Goal: Task Accomplishment & Management: Manage account settings

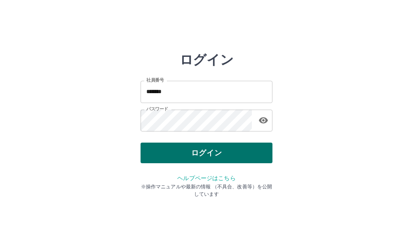
click at [203, 150] on button "ログイン" at bounding box center [206, 152] width 132 height 21
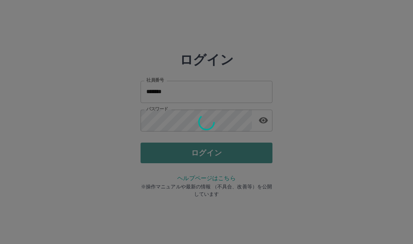
click at [203, 150] on div "ログイン 社員番号 ******* 社員番号 パスワード パスワード ログイン ヘルプページはこちら ※操作マニュアルや最新の情報 （不具合、改善等）を公開し…" at bounding box center [206, 118] width 132 height 132
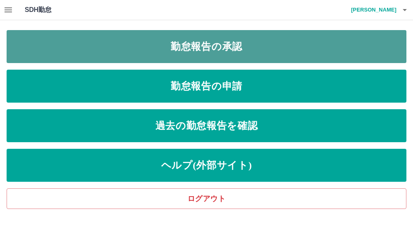
click at [191, 42] on link "勤怠報告の承認" at bounding box center [206, 46] width 399 height 33
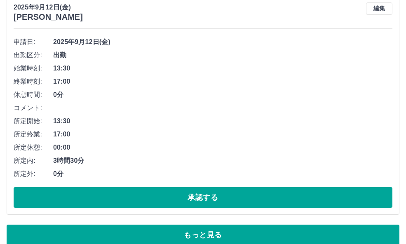
scroll to position [5097, 0]
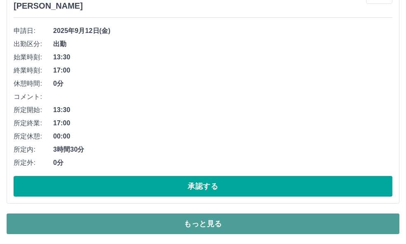
click at [202, 224] on button "もっと見る" at bounding box center [203, 223] width 392 height 21
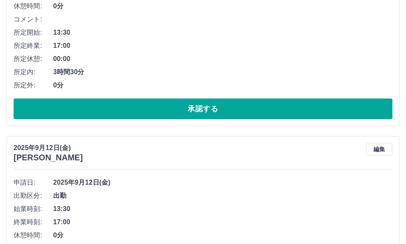
scroll to position [5179, 0]
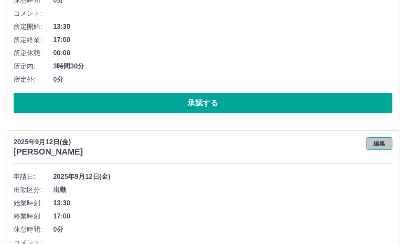
click at [376, 145] on button "編集" at bounding box center [379, 143] width 26 height 12
click at [376, 145] on div "[DATE] [PERSON_NAME] 編集" at bounding box center [203, 146] width 378 height 19
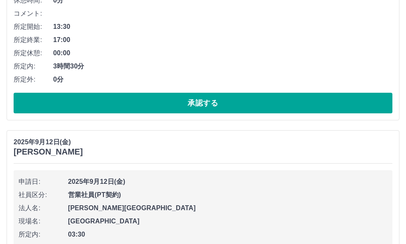
click at [317, 185] on span "2025年9月12日(金)" at bounding box center [227, 182] width 319 height 10
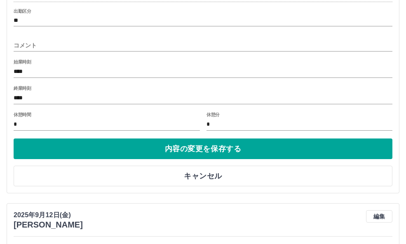
scroll to position [5468, 0]
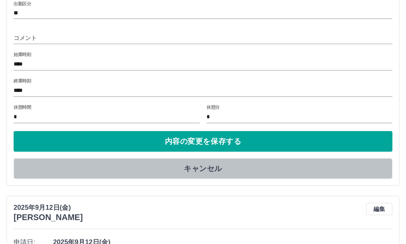
click at [210, 168] on button "キャンセル" at bounding box center [203, 168] width 378 height 21
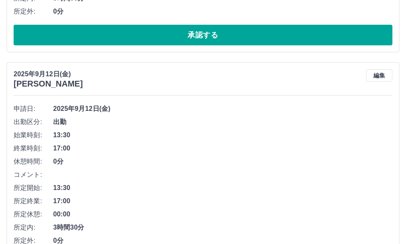
scroll to position [5262, 0]
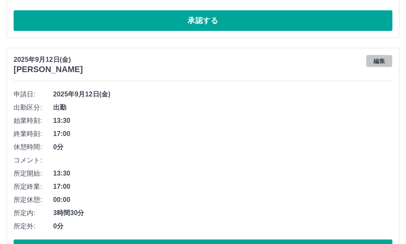
drag, startPoint x: 375, startPoint y: 59, endPoint x: 364, endPoint y: 88, distance: 30.5
click at [375, 61] on button "編集" at bounding box center [379, 61] width 26 height 12
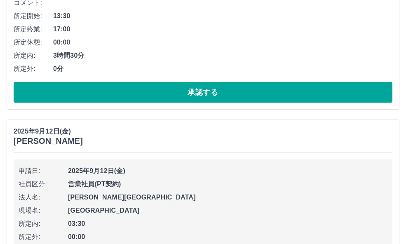
scroll to position [5179, 0]
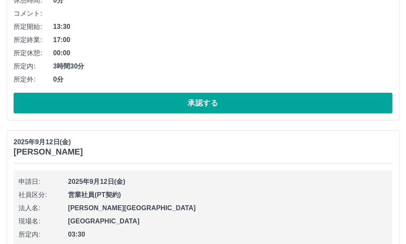
click at [217, 185] on span "2025年9月12日(金)" at bounding box center [227, 182] width 319 height 10
click at [247, 65] on span "3時間30分" at bounding box center [222, 66] width 339 height 10
click at [246, 68] on span "3時間30分" at bounding box center [222, 66] width 339 height 10
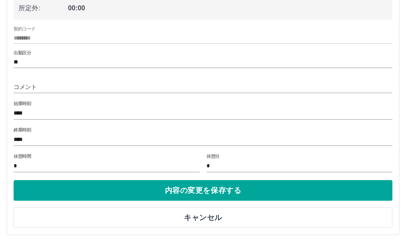
scroll to position [5468, 0]
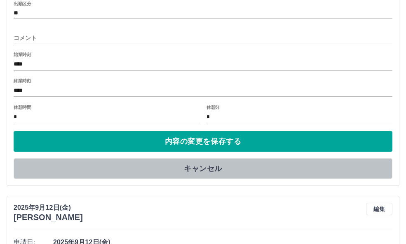
click at [193, 168] on button "キャンセル" at bounding box center [203, 168] width 378 height 21
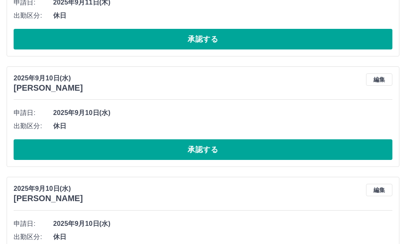
scroll to position [6504, 0]
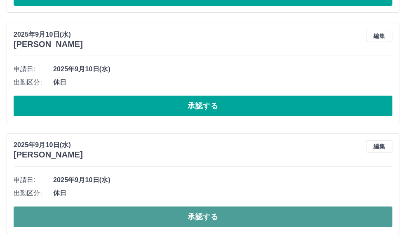
click at [201, 216] on button "承認する" at bounding box center [203, 216] width 378 height 21
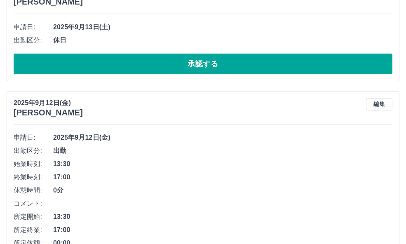
scroll to position [5097, 0]
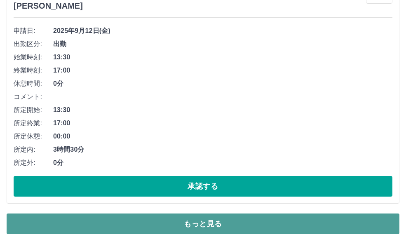
click at [195, 227] on button "もっと見る" at bounding box center [203, 223] width 392 height 21
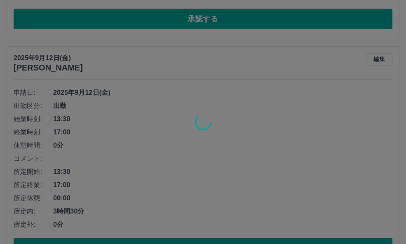
scroll to position [4932, 0]
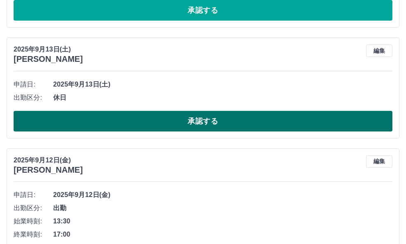
click at [192, 121] on button "承認する" at bounding box center [203, 121] width 378 height 21
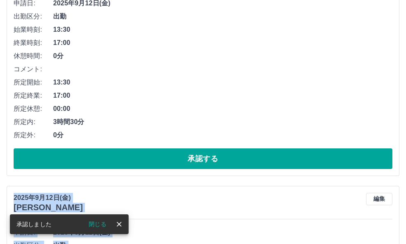
scroll to position [5179, 0]
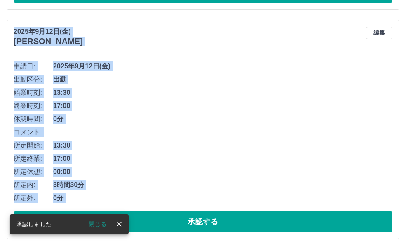
click at [252, 117] on span "0分" at bounding box center [222, 119] width 339 height 10
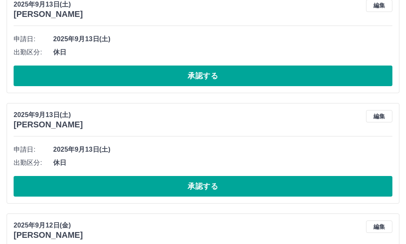
scroll to position [4745, 0]
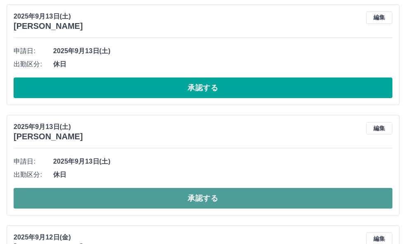
click at [175, 196] on button "承認する" at bounding box center [203, 198] width 378 height 21
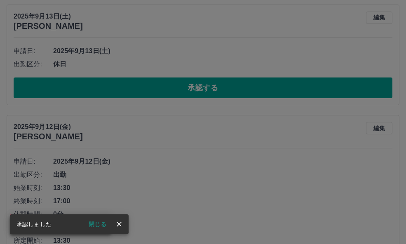
click at [201, 196] on div "承認権限がありません" at bounding box center [203, 122] width 406 height 244
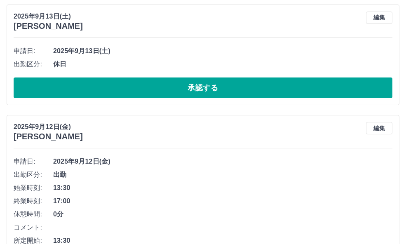
scroll to position [4704, 0]
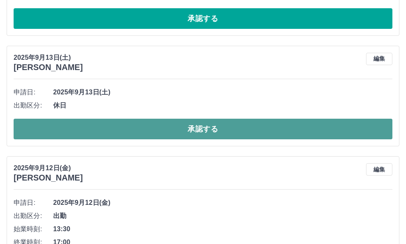
click at [212, 128] on button "承認する" at bounding box center [203, 129] width 378 height 21
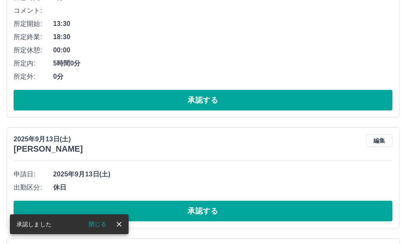
scroll to position [4498, 0]
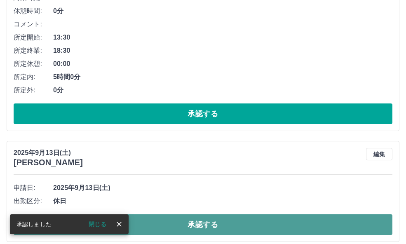
click at [203, 223] on button "承認する" at bounding box center [203, 224] width 378 height 21
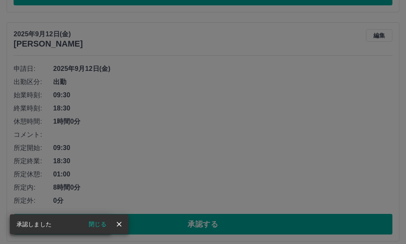
scroll to position [5239, 0]
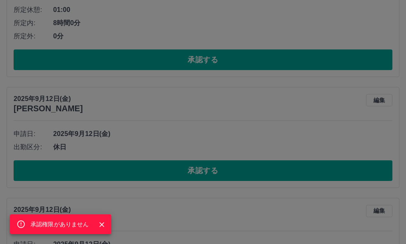
click at [210, 174] on div "承認権限がありません" at bounding box center [203, 122] width 406 height 244
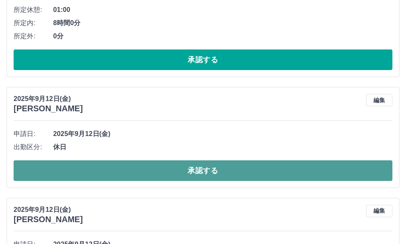
click at [202, 168] on button "承認する" at bounding box center [203, 170] width 378 height 21
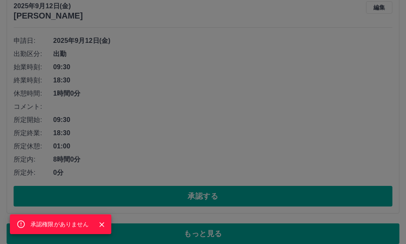
scroll to position [5761, 0]
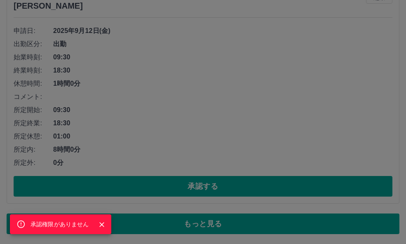
click at [198, 187] on div "承認権限がありません" at bounding box center [203, 122] width 406 height 244
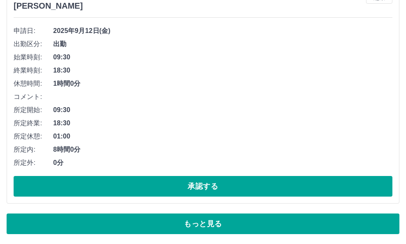
click at [198, 187] on div "承認権限がありません" at bounding box center [203, 122] width 406 height 244
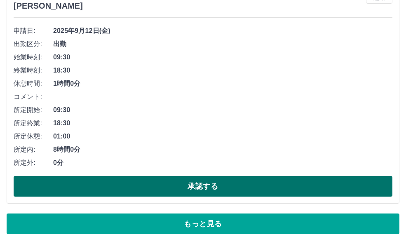
click at [203, 185] on button "承認する" at bounding box center [203, 186] width 378 height 21
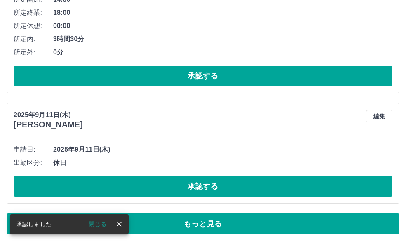
scroll to position [5642, 0]
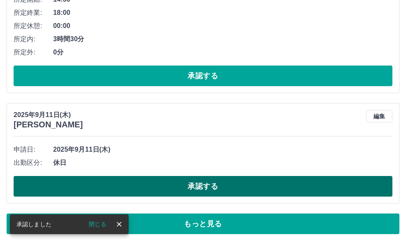
click at [200, 184] on button "承認する" at bounding box center [203, 186] width 378 height 21
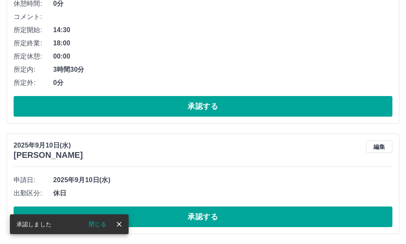
scroll to position [5612, 0]
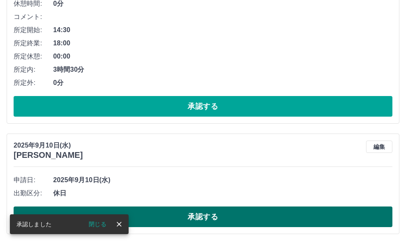
click at [196, 215] on button "承認する" at bounding box center [203, 216] width 378 height 21
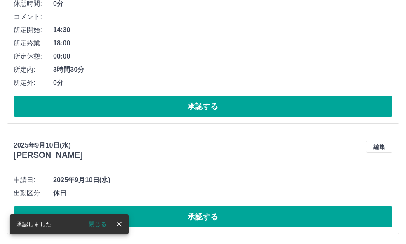
click at [196, 215] on button "承認する" at bounding box center [203, 216] width 378 height 21
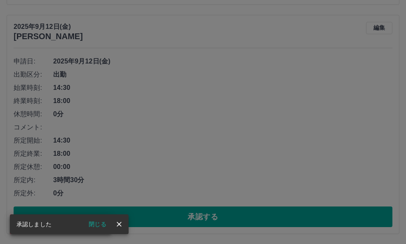
scroll to position [5501, 0]
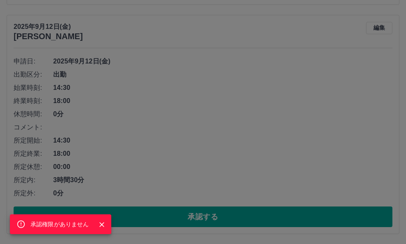
click at [198, 217] on div "承認権限がありません" at bounding box center [203, 122] width 406 height 244
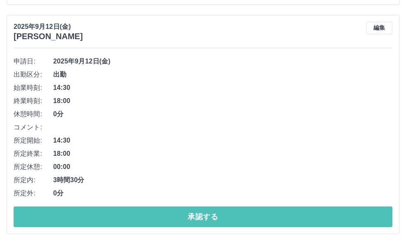
click at [198, 217] on button "承認する" at bounding box center [203, 216] width 378 height 21
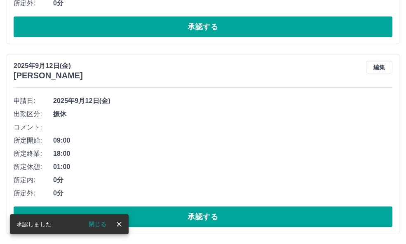
scroll to position [5273, 0]
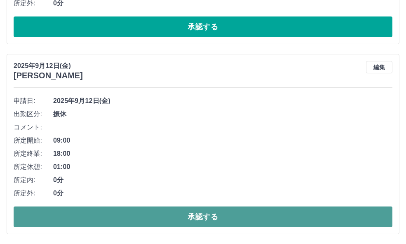
click at [200, 215] on button "承認する" at bounding box center [203, 216] width 378 height 21
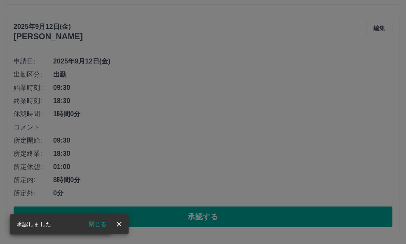
scroll to position [5083, 0]
click at [206, 214] on div "承認権限がありません" at bounding box center [203, 122] width 406 height 244
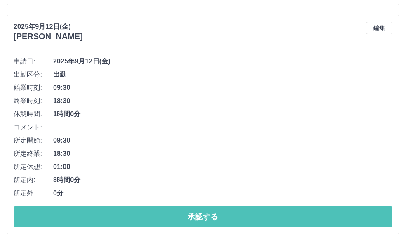
click at [206, 214] on button "承認する" at bounding box center [203, 216] width 378 height 21
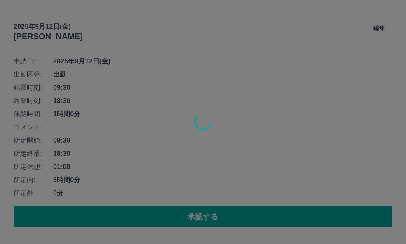
click at [217, 217] on div at bounding box center [203, 122] width 406 height 244
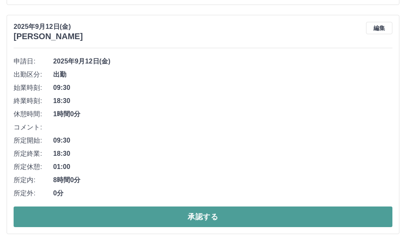
click at [242, 219] on button "承認する" at bounding box center [203, 216] width 378 height 21
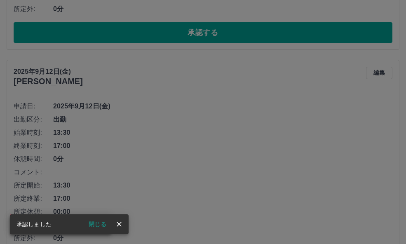
scroll to position [4854, 0]
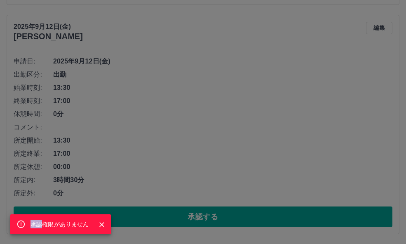
click at [208, 217] on div "承認権限がありません" at bounding box center [203, 122] width 406 height 244
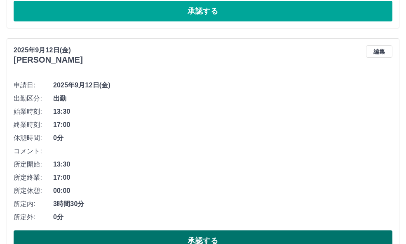
scroll to position [4730, 0]
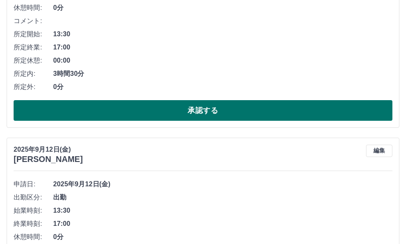
click at [219, 105] on button "承認する" at bounding box center [203, 110] width 378 height 21
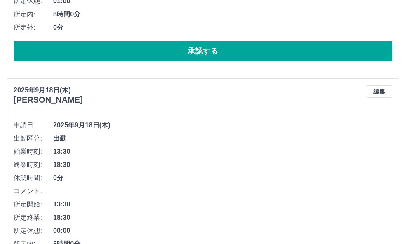
scroll to position [3225, 0]
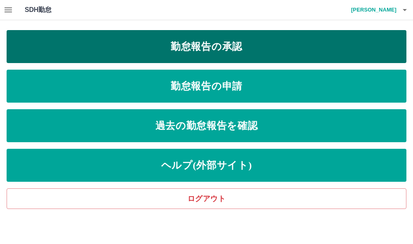
click at [183, 47] on link "勤怠報告の承認" at bounding box center [206, 46] width 399 height 33
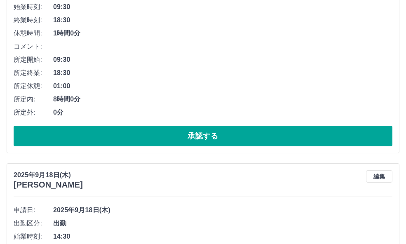
scroll to position [2512, 0]
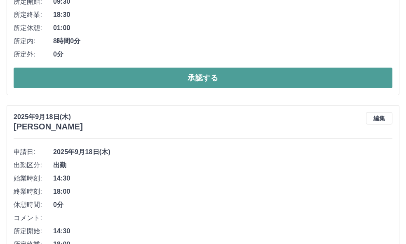
click at [193, 83] on button "承認する" at bounding box center [203, 78] width 378 height 21
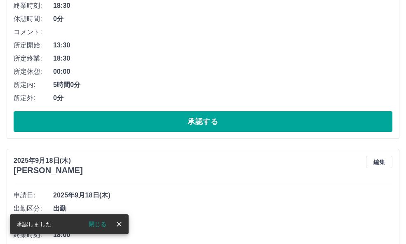
scroll to position [2241, 0]
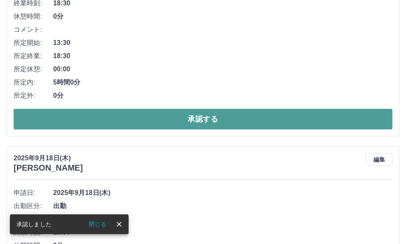
click at [201, 118] on button "承認する" at bounding box center [203, 119] width 378 height 21
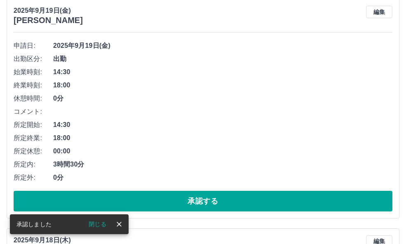
scroll to position [1930, 0]
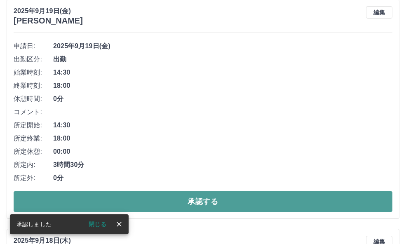
click at [215, 198] on button "承認する" at bounding box center [203, 201] width 378 height 21
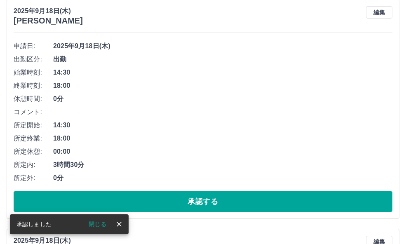
scroll to position [1701, 0]
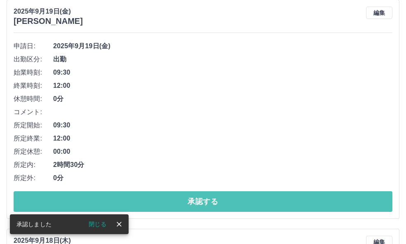
click at [190, 201] on button "承認する" at bounding box center [203, 201] width 378 height 21
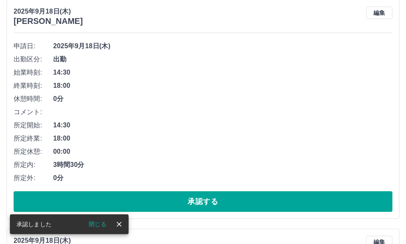
scroll to position [1472, 0]
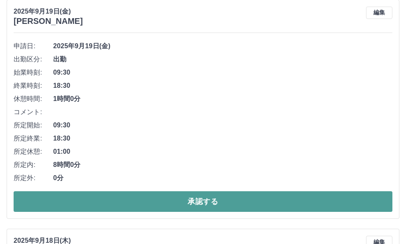
click at [197, 206] on button "承認する" at bounding box center [203, 201] width 378 height 21
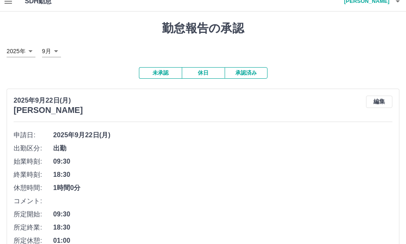
scroll to position [8, 0]
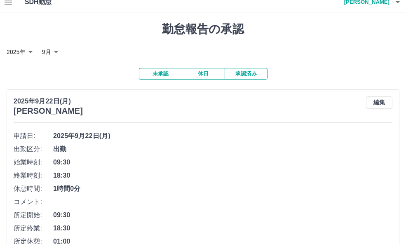
click at [248, 70] on button "承認済み" at bounding box center [245, 74] width 43 height 12
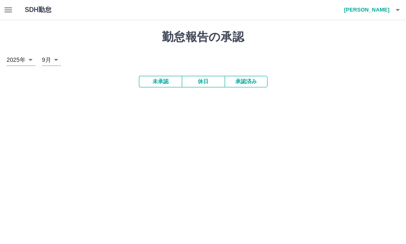
scroll to position [0, 0]
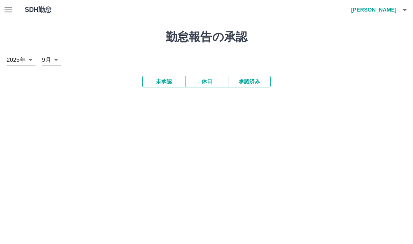
click at [160, 83] on button "未承認" at bounding box center [163, 82] width 43 height 12
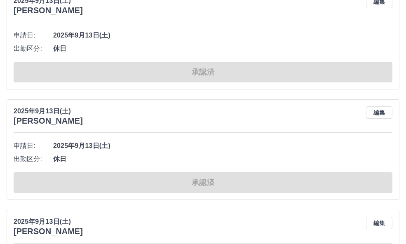
scroll to position [2182, 0]
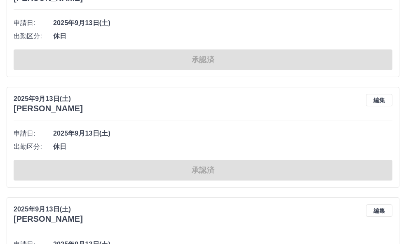
click at [197, 119] on div "2025年9月13日(土) 豊田　満佐雄 編集 申請日: 2025年9月13日(土) 出勤区分: 休日 承認済" at bounding box center [203, 137] width 392 height 100
drag, startPoint x: 192, startPoint y: 156, endPoint x: 184, endPoint y: 175, distance: 20.5
click at [192, 157] on div "申請日: 2025年9月13日(土) 出勤区分: 休日 承認済" at bounding box center [203, 154] width 378 height 54
click at [167, 210] on div "2025年9月13日(土) 雨宮　博子 編集" at bounding box center [203, 213] width 378 height 19
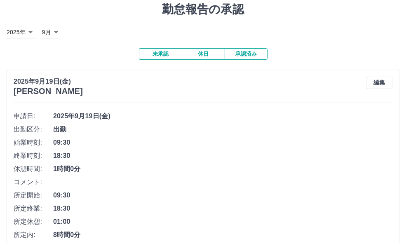
scroll to position [0, 0]
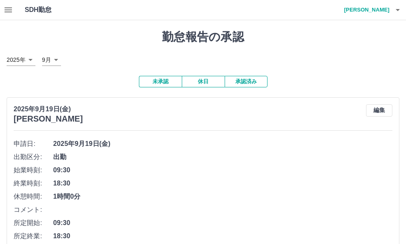
click at [243, 81] on button "承認済み" at bounding box center [245, 82] width 43 height 12
click at [159, 84] on button "未承認" at bounding box center [160, 82] width 43 height 12
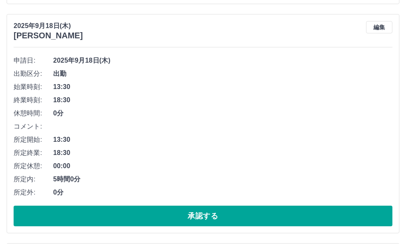
scroll to position [2388, 0]
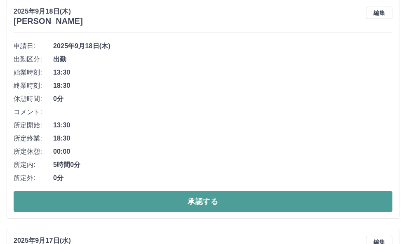
click at [160, 202] on button "承認する" at bounding box center [203, 201] width 378 height 21
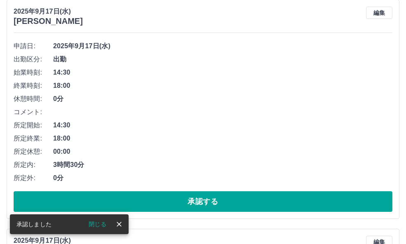
scroll to position [2159, 0]
click at [163, 203] on button "承認する" at bounding box center [203, 201] width 378 height 21
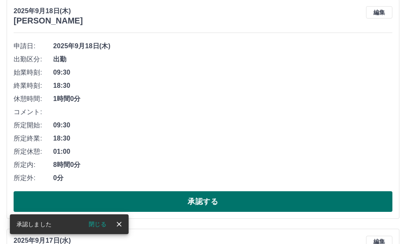
click at [163, 202] on button "承認する" at bounding box center [203, 201] width 378 height 21
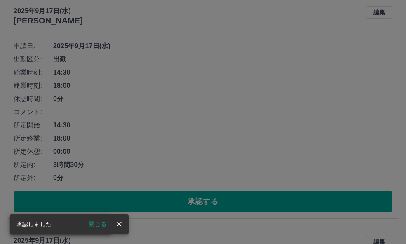
scroll to position [1701, 0]
click at [191, 201] on div "承認権限がありません" at bounding box center [203, 122] width 406 height 244
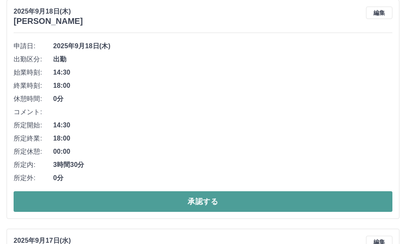
click at [202, 201] on button "承認する" at bounding box center [203, 201] width 378 height 21
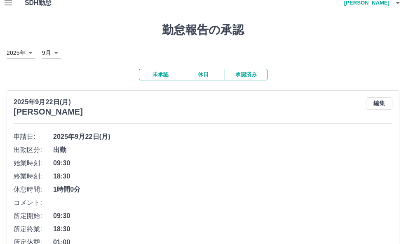
scroll to position [0, 0]
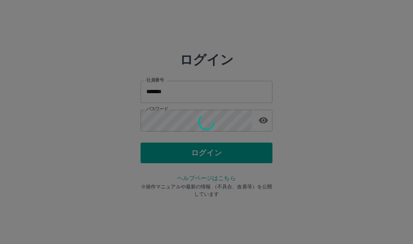
click at [206, 153] on div at bounding box center [206, 122] width 413 height 244
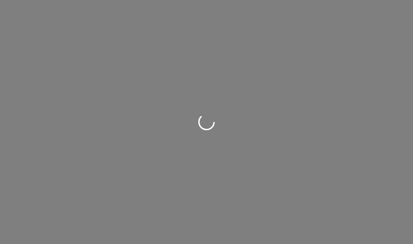
click at [128, 44] on div at bounding box center [206, 122] width 413 height 244
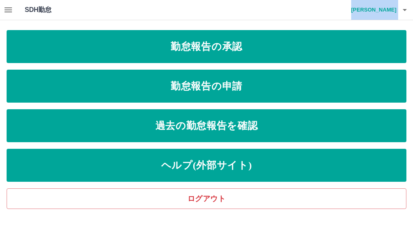
drag, startPoint x: 128, startPoint y: 44, endPoint x: 54, endPoint y: -6, distance: 89.5
